Goal: Check status: Check status

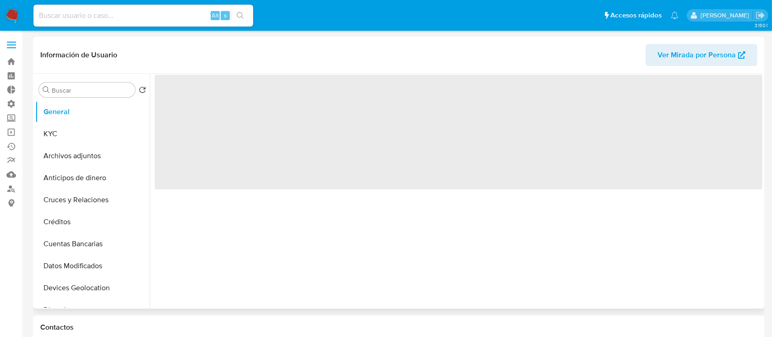
click at [109, 45] on header "Información de Usuario Ver Mirada por Persona" at bounding box center [398, 55] width 717 height 22
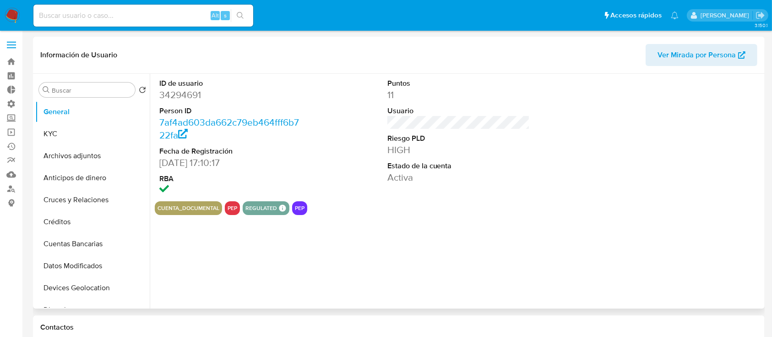
select select "10"
click at [69, 20] on input at bounding box center [143, 16] width 220 height 12
click at [62, 133] on button "KYC" at bounding box center [88, 134] width 107 height 22
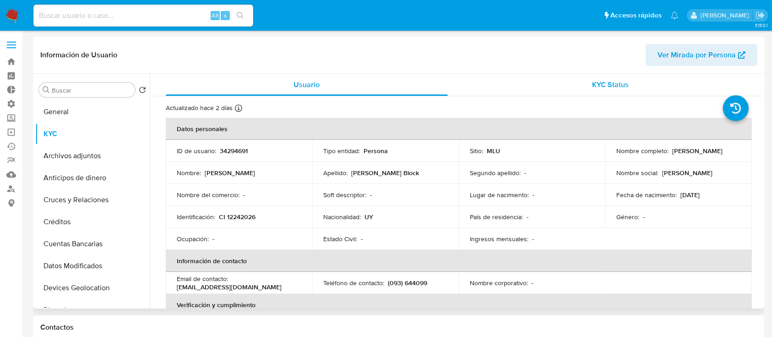
click at [610, 86] on span "KYC Status" at bounding box center [610, 84] width 37 height 11
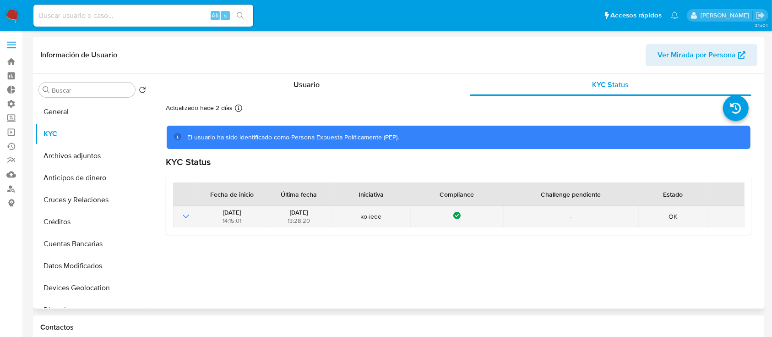
click at [183, 215] on icon "Mostrar operación" at bounding box center [185, 216] width 11 height 11
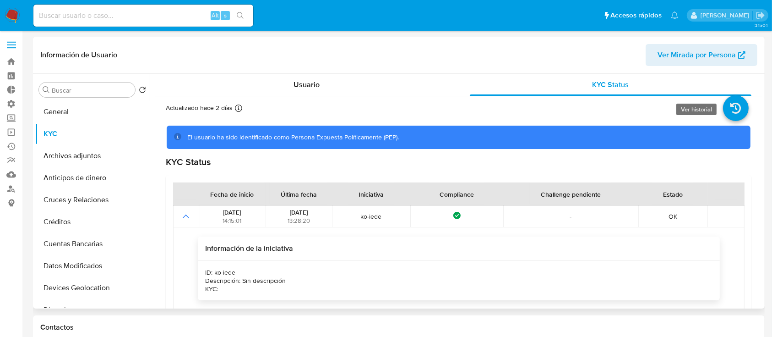
click at [728, 107] on icon at bounding box center [736, 108] width 26 height 26
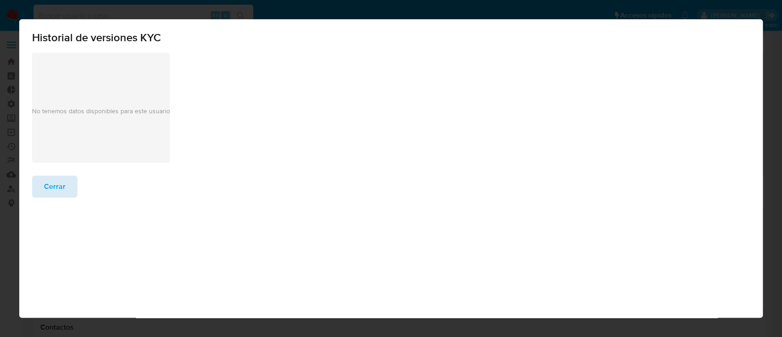
click at [32, 186] on button "Cerrar" at bounding box center [54, 186] width 45 height 22
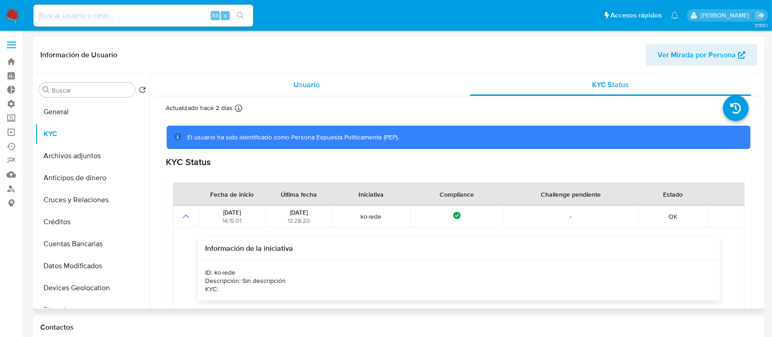
click at [242, 82] on div "Usuario" at bounding box center [307, 85] width 282 height 22
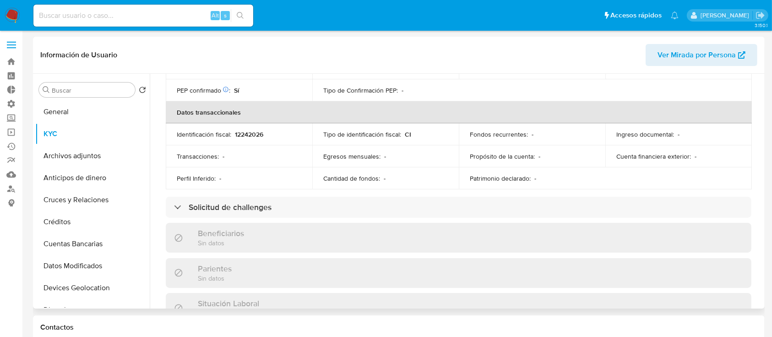
scroll to position [271, 0]
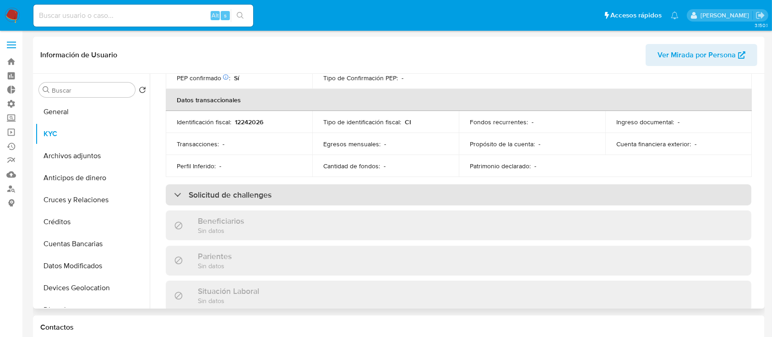
click at [286, 200] on div "Solicitud de challenges" at bounding box center [459, 194] width 586 height 21
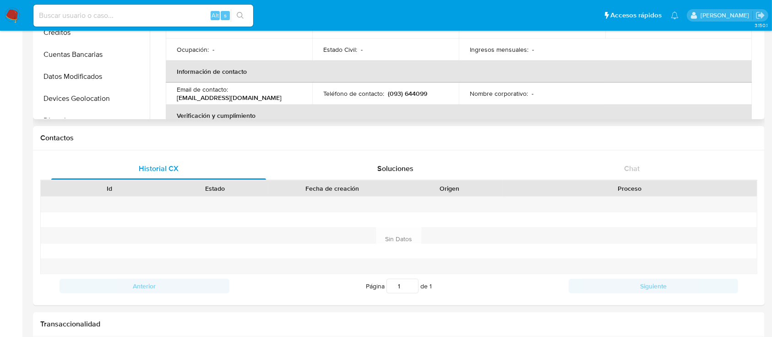
scroll to position [0, 0]
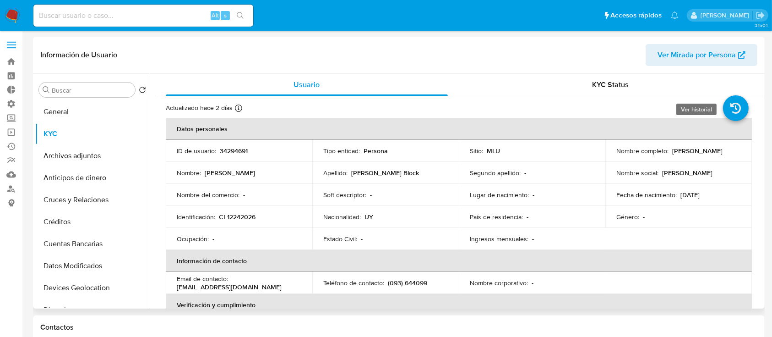
click at [724, 112] on icon at bounding box center [736, 108] width 26 height 26
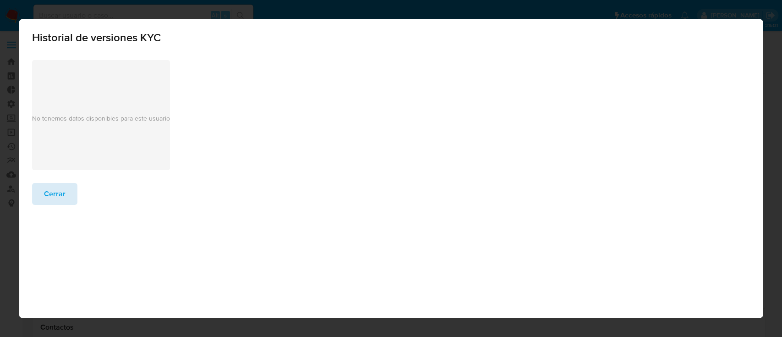
click at [40, 187] on button "Cerrar" at bounding box center [54, 194] width 45 height 22
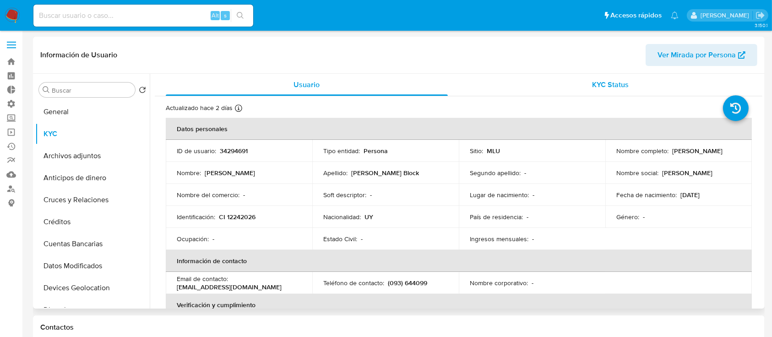
click at [588, 89] on div "KYC Status" at bounding box center [611, 85] width 282 height 22
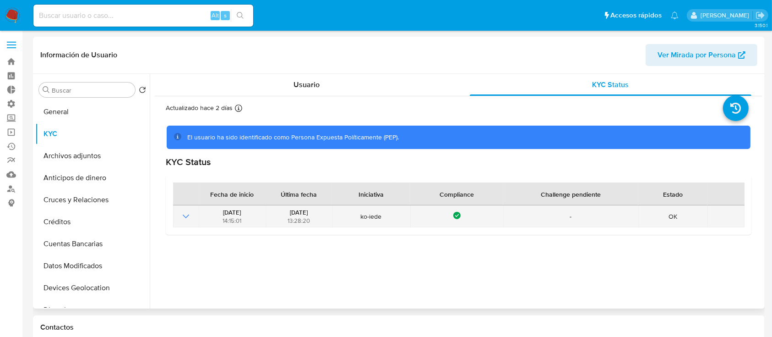
click at [185, 213] on icon "Mostrar operación" at bounding box center [185, 216] width 11 height 11
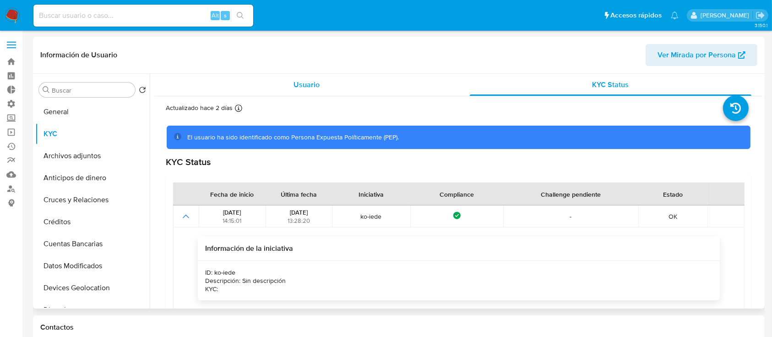
click at [316, 85] on span "Usuario" at bounding box center [307, 84] width 26 height 11
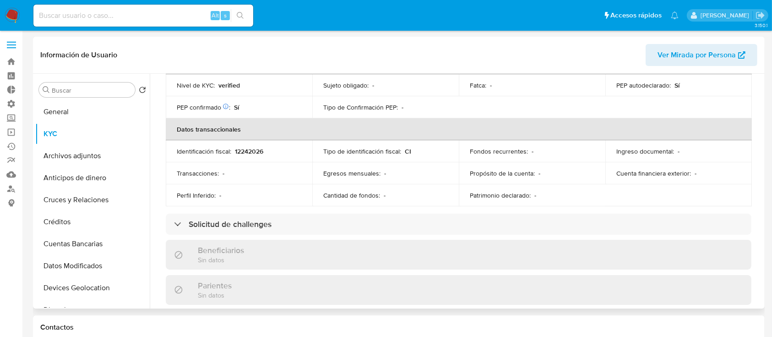
scroll to position [241, 0]
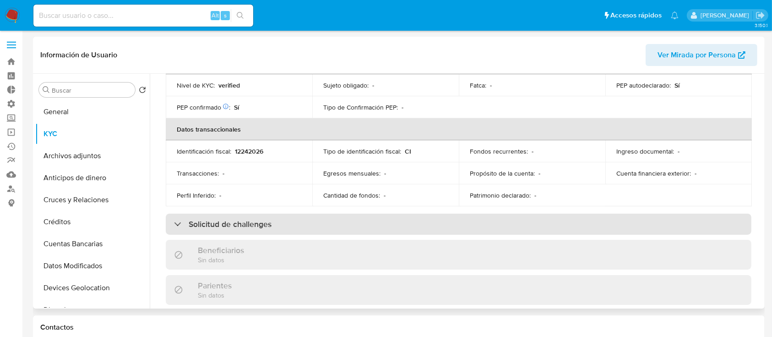
click at [256, 223] on h3 "Solicitud de challenges" at bounding box center [230, 224] width 83 height 10
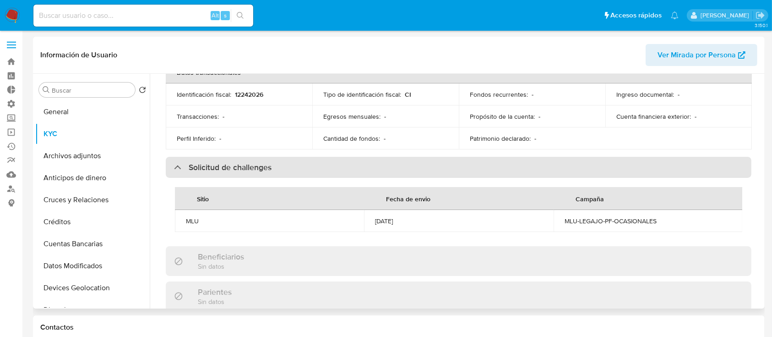
scroll to position [299, 0]
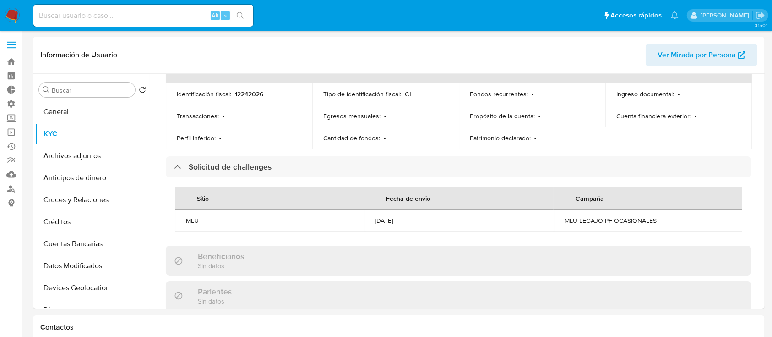
click at [160, 2] on nav "Pausado Ver notificaciones Alt s Accesos rápidos Presiona las siguientes teclas…" at bounding box center [386, 15] width 772 height 31
click at [182, 23] on div "Alt s" at bounding box center [143, 16] width 220 height 22
click at [172, 10] on input at bounding box center [143, 16] width 220 height 12
paste input "156993563"
type input "156993563"
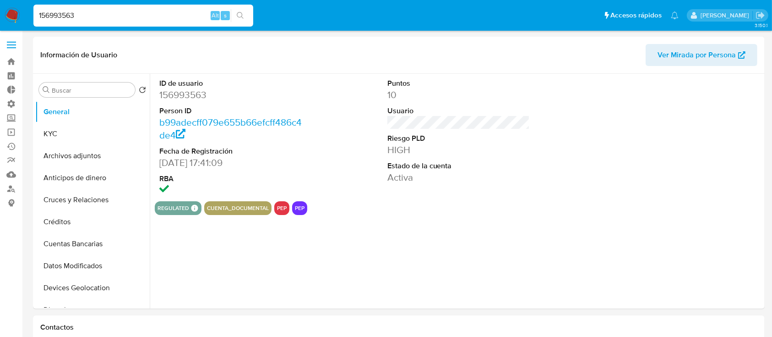
select select "10"
click at [95, 125] on button "KYC" at bounding box center [88, 134] width 107 height 22
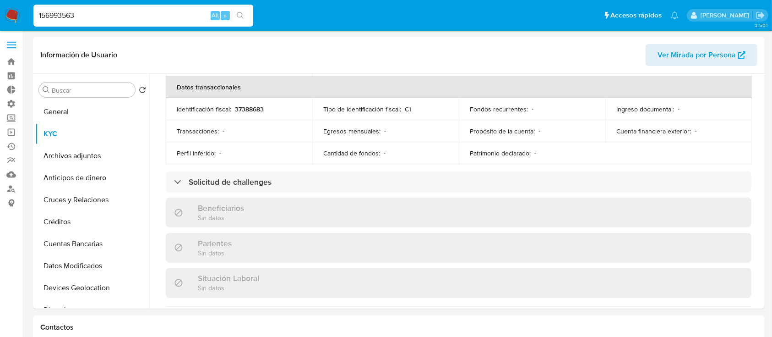
scroll to position [272, 0]
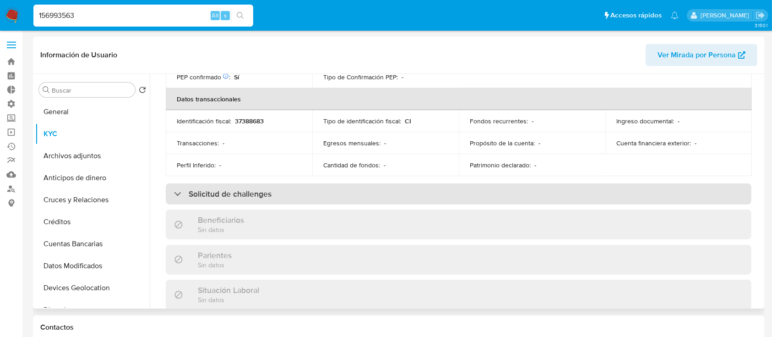
click at [479, 195] on div "Solicitud de challenges" at bounding box center [459, 193] width 586 height 21
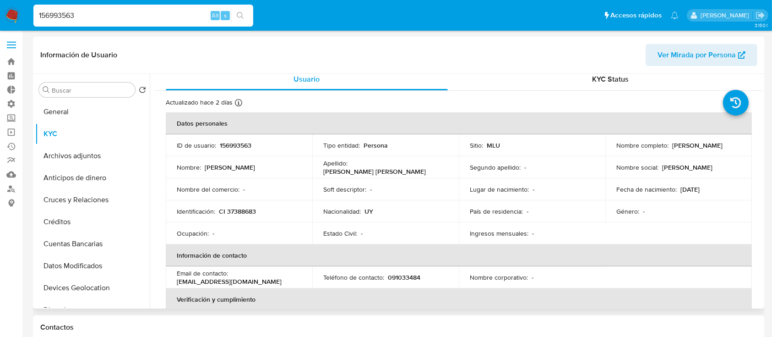
scroll to position [0, 0]
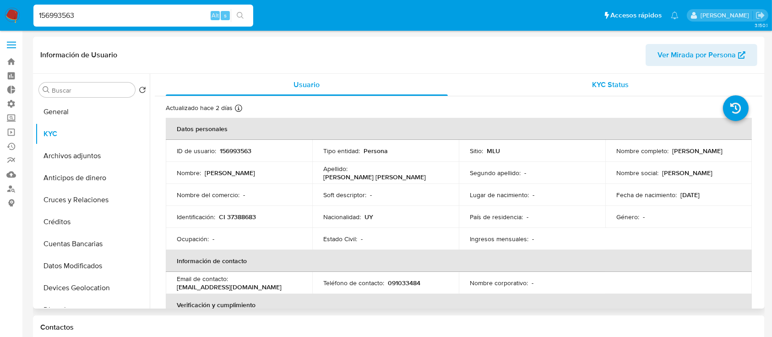
click at [617, 78] on div "KYC Status" at bounding box center [611, 85] width 282 height 22
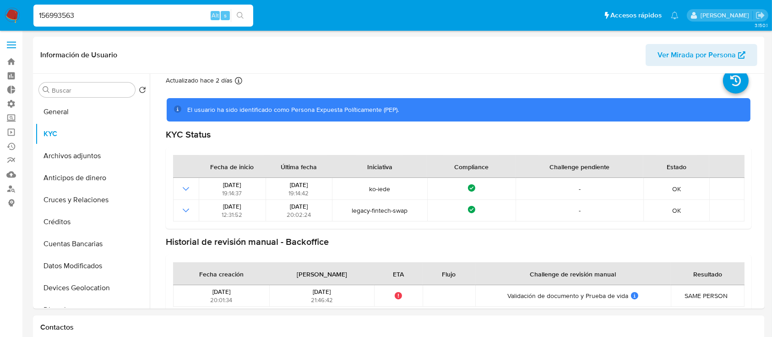
scroll to position [40, 0]
